Goal: Communication & Community: Answer question/provide support

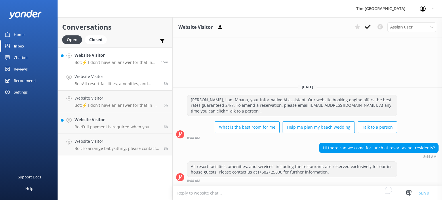
click at [106, 64] on p "Bot: ⚡ I don't have an answer for that in my knowledge base. Please try and rep…" at bounding box center [115, 62] width 82 height 5
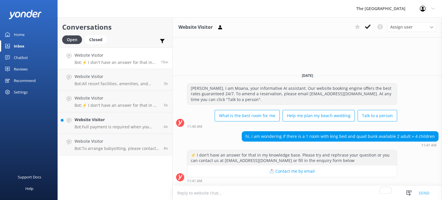
click at [268, 191] on textarea "To enrich screen reader interactions, please activate Accessibility in Grammarl…" at bounding box center [306, 193] width 269 height 14
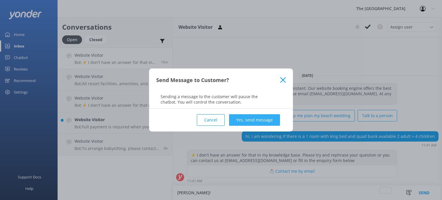
type textarea "[PERSON_NAME]!"
click at [258, 116] on button "Yes, send message" at bounding box center [254, 119] width 51 height 11
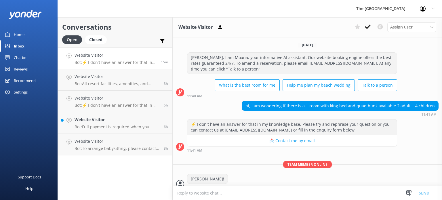
scroll to position [6, 0]
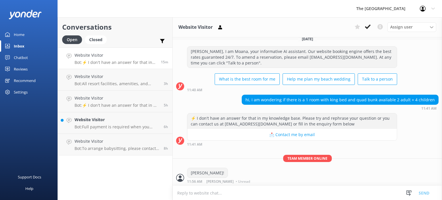
click at [199, 194] on textarea "To enrich screen reader interactions, please activate Accessibility in Grammarl…" at bounding box center [306, 193] width 269 height 14
click at [198, 191] on textarea "To enrich screen reader interactions, please activate Accessibility in Grammarl…" at bounding box center [306, 193] width 269 height 14
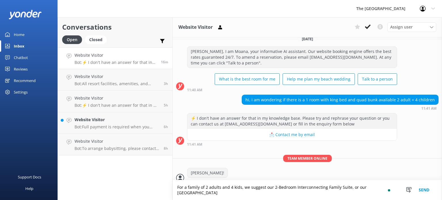
scroll to position [12, 0]
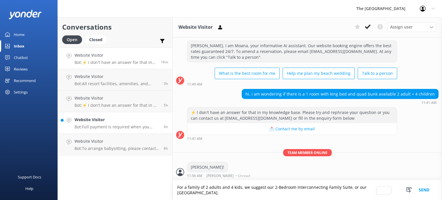
type textarea "For a family of 2 adults and 4 kids, we suggest our 2-Bedroom Interconnecting F…"
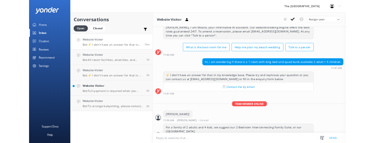
scroll to position [30, 0]
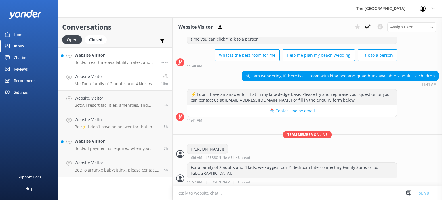
click at [116, 56] on h4 "Website Visitor" at bounding box center [115, 55] width 82 height 6
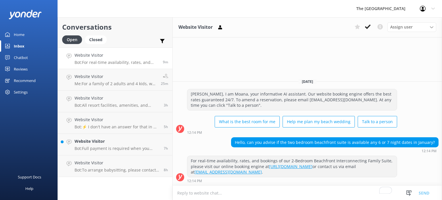
click at [249, 193] on textarea "To enrich screen reader interactions, please activate Accessibility in Grammarl…" at bounding box center [306, 193] width 269 height 14
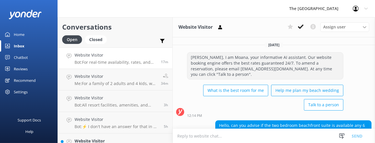
scroll to position [56, 0]
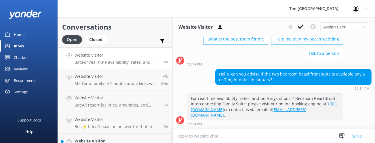
click at [245, 133] on textarea "To enrich screen reader interactions, please activate Accessibility in Grammarl…" at bounding box center [273, 136] width 202 height 14
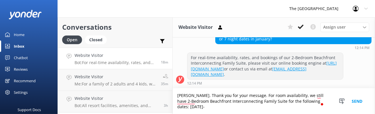
scroll to position [98, 0]
drag, startPoint x: 215, startPoint y: 108, endPoint x: 210, endPoint y: 108, distance: 5.5
click at [210, 108] on textarea "[PERSON_NAME]. Thank you for your message. For room availability, we still have…" at bounding box center [273, 101] width 202 height 26
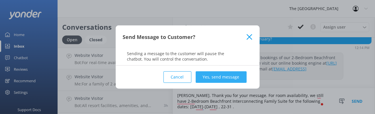
type textarea "[PERSON_NAME]. Thank you for your message. For room availability, we still have…"
click at [235, 74] on button "Yes, send message" at bounding box center [220, 76] width 51 height 11
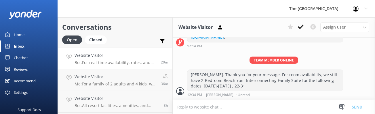
scroll to position [135, 0]
